Goal: Task Accomplishment & Management: Use online tool/utility

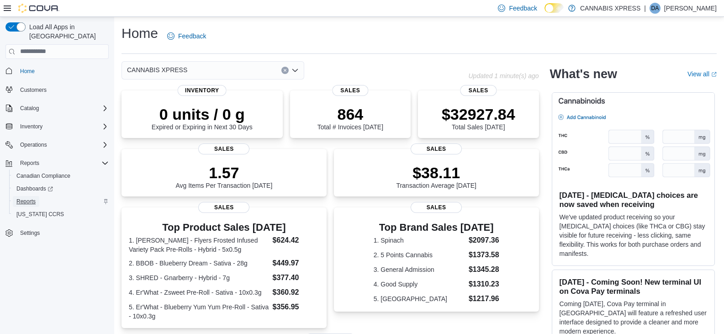
click at [27, 198] on span "Reports" at bounding box center [25, 201] width 19 height 7
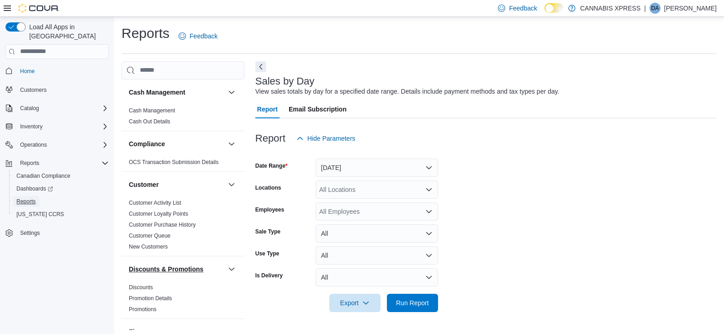
scroll to position [3, 0]
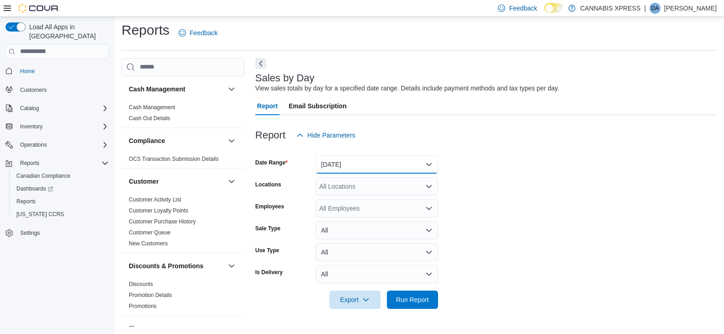
click at [341, 166] on button "[DATE]" at bounding box center [377, 164] width 122 height 18
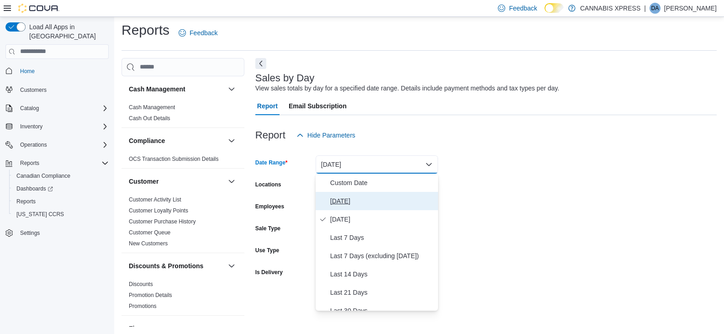
click at [330, 199] on button "[DATE]" at bounding box center [377, 201] width 122 height 18
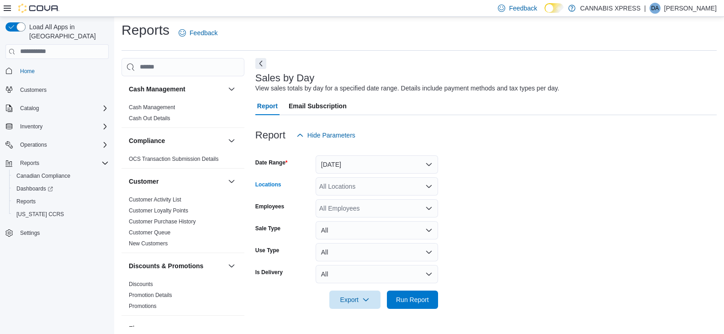
click at [337, 195] on div "All Locations" at bounding box center [377, 186] width 122 height 18
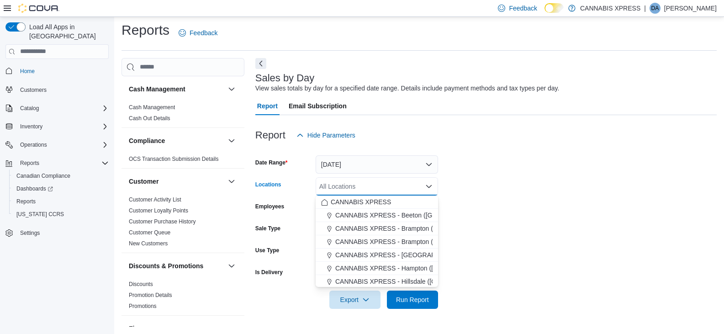
scroll to position [46, 0]
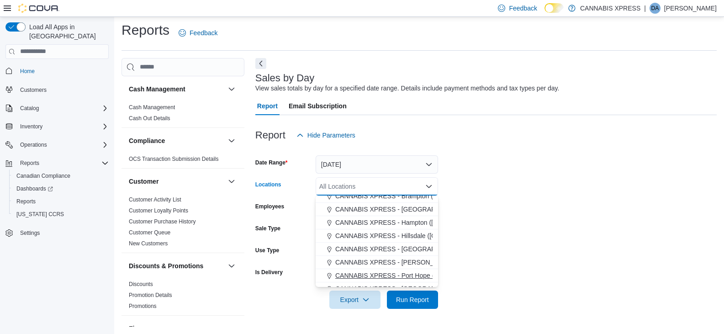
click at [414, 275] on span "CANNABIS XPRESS - Port Hope ([PERSON_NAME] Drive)" at bounding box center [420, 275] width 170 height 9
click at [406, 296] on span "Run Report" at bounding box center [412, 299] width 33 height 9
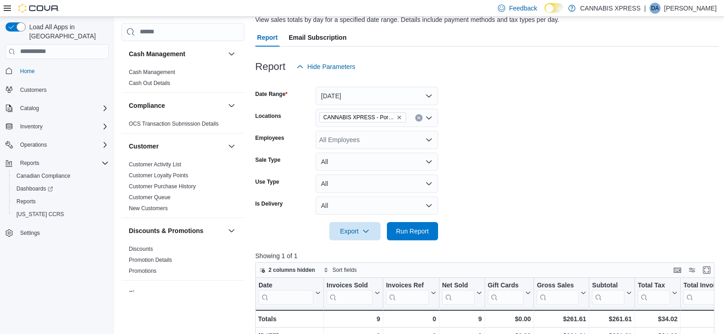
scroll to position [95, 0]
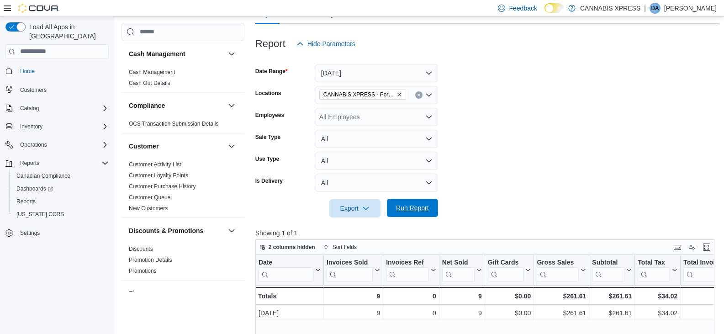
click at [424, 203] on span "Run Report" at bounding box center [413, 208] width 40 height 18
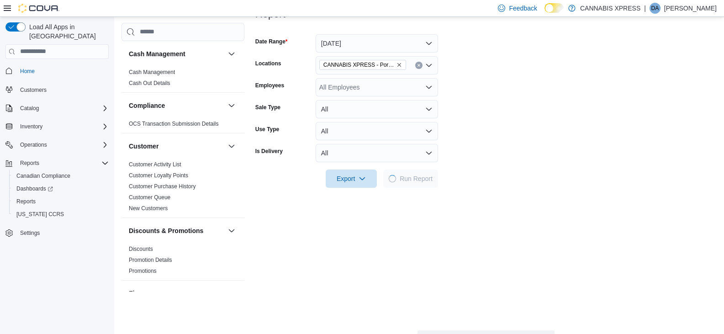
scroll to position [140, 0]
